Goal: Use online tool/utility: Use online tool/utility

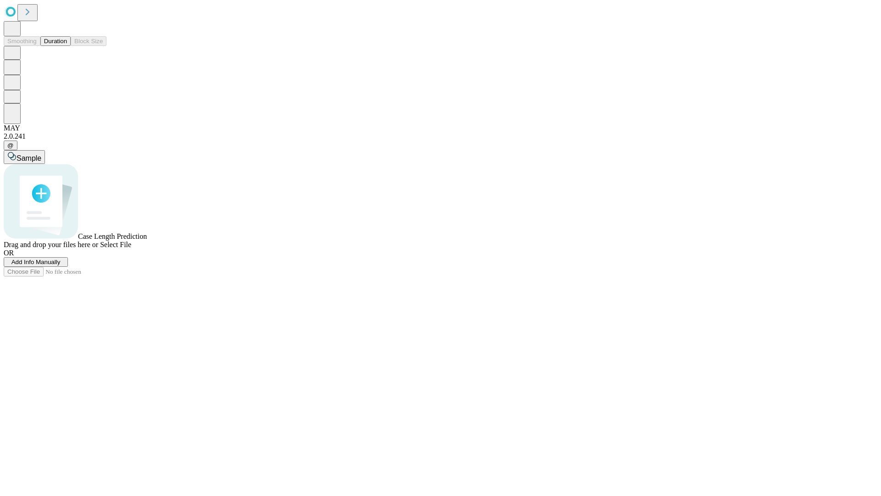
click at [61, 265] on span "Add Info Manually" at bounding box center [35, 261] width 49 height 7
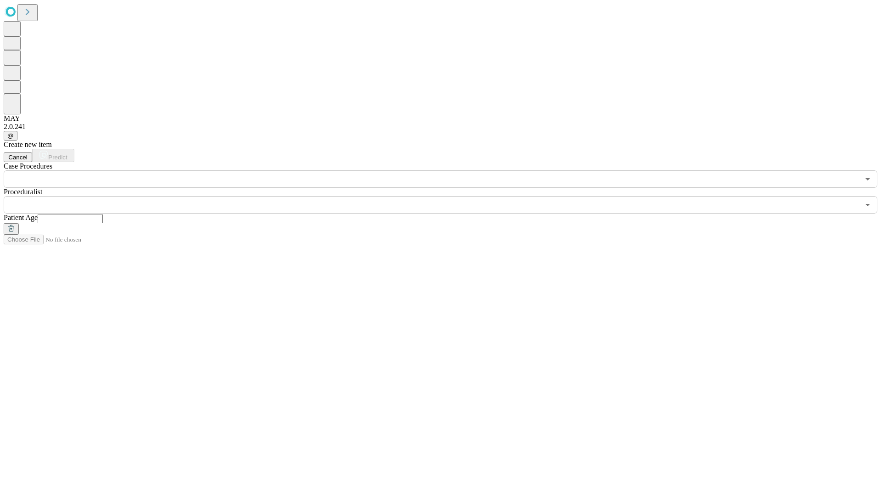
click at [103, 214] on input "text" at bounding box center [70, 218] width 65 height 9
type input "**"
click at [447, 196] on input "text" at bounding box center [432, 204] width 856 height 17
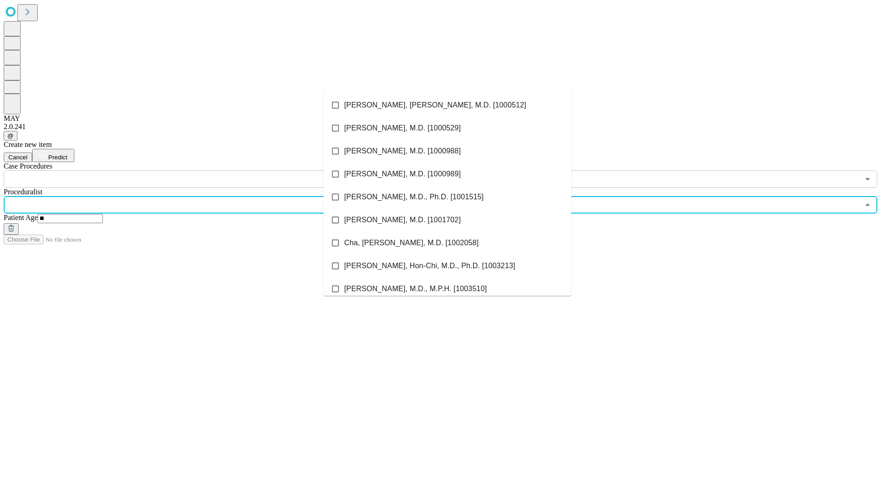
click at [448, 105] on li "[PERSON_NAME], [PERSON_NAME], M.D. [1000512]" at bounding box center [448, 105] width 248 height 23
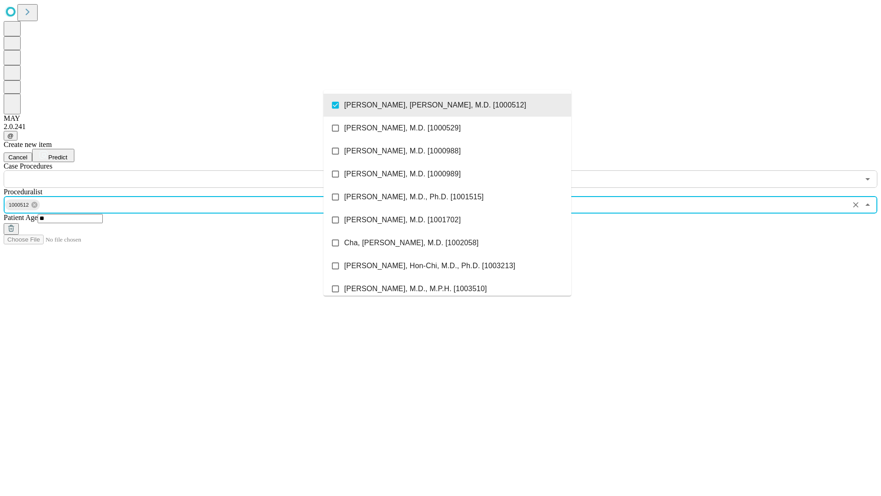
click at [193, 170] on input "text" at bounding box center [432, 178] width 856 height 17
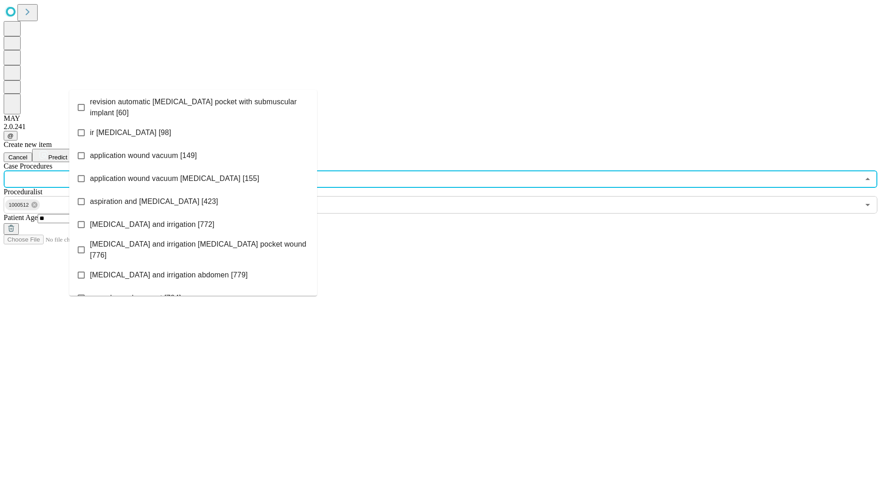
click at [193, 105] on span "revision automatic [MEDICAL_DATA] pocket with submuscular implant [60]" at bounding box center [200, 107] width 220 height 22
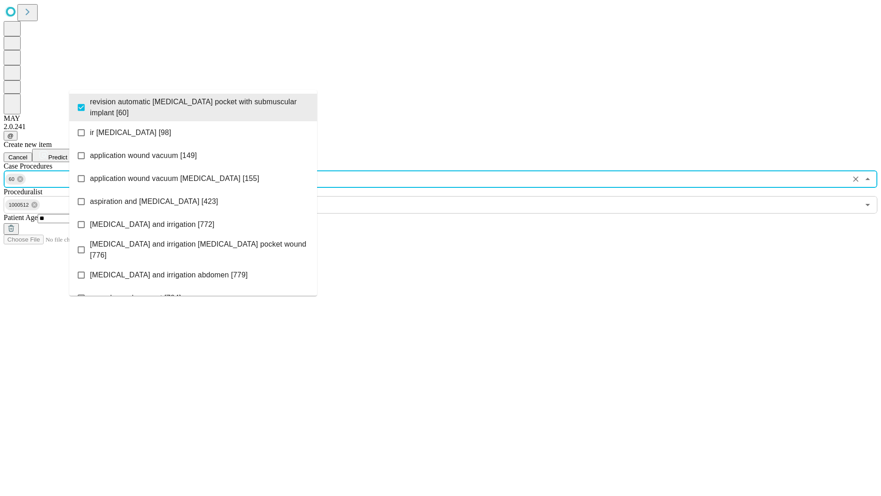
click at [67, 154] on span "Predict" at bounding box center [57, 157] width 19 height 7
